Goal: Transaction & Acquisition: Book appointment/travel/reservation

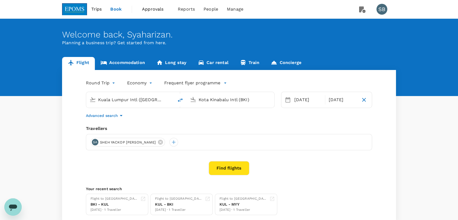
click at [158, 12] on span "Approvals 0" at bounding box center [155, 9] width 27 height 9
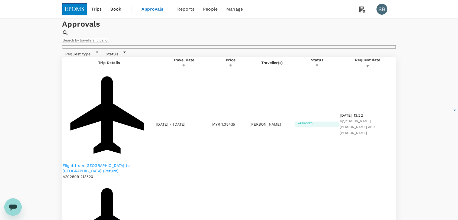
click at [66, 9] on img at bounding box center [74, 9] width 25 height 12
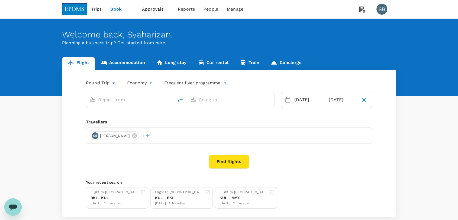
type input "Kuala Lumpur Intl ([GEOGRAPHIC_DATA])"
type input "Kota Kinabalu Intl (BKI)"
type input "Kuala Lumpur Intl ([GEOGRAPHIC_DATA])"
type input "Kota Kinabalu Intl (BKI)"
